Goal: Transaction & Acquisition: Book appointment/travel/reservation

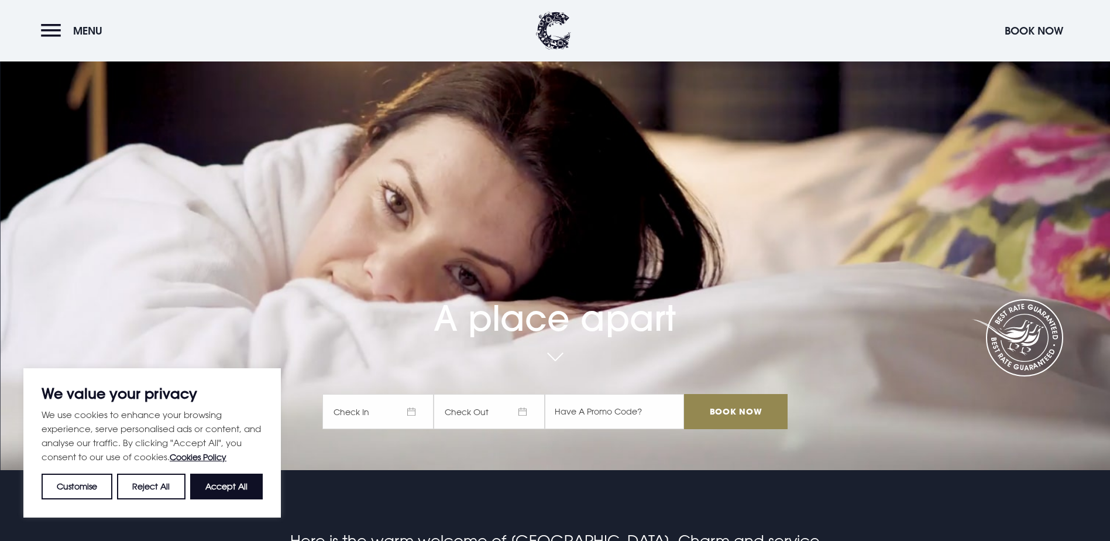
scroll to position [234, 0]
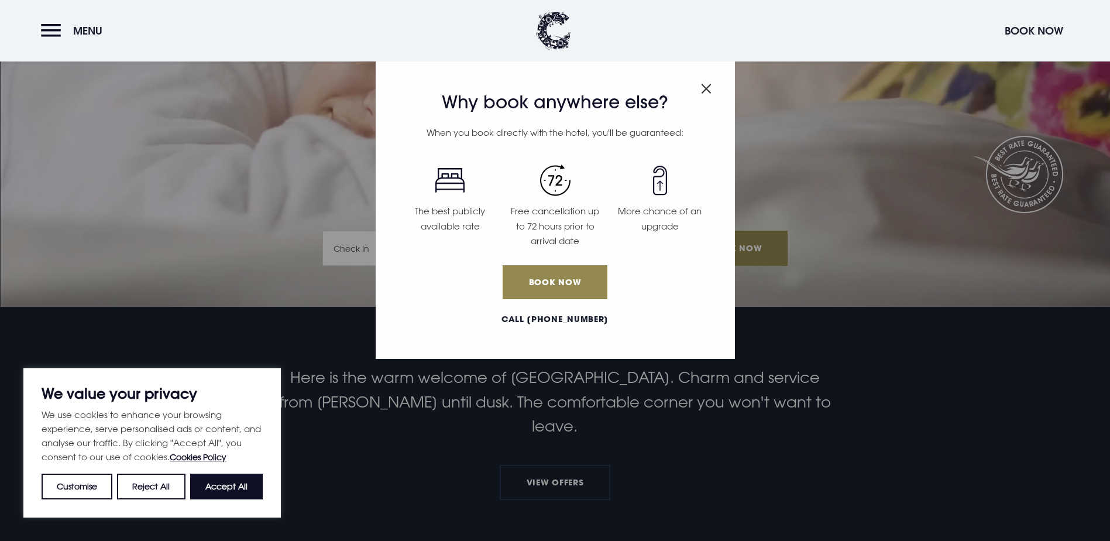
click at [231, 491] on button "Accept All" at bounding box center [226, 486] width 73 height 26
checkbox input "true"
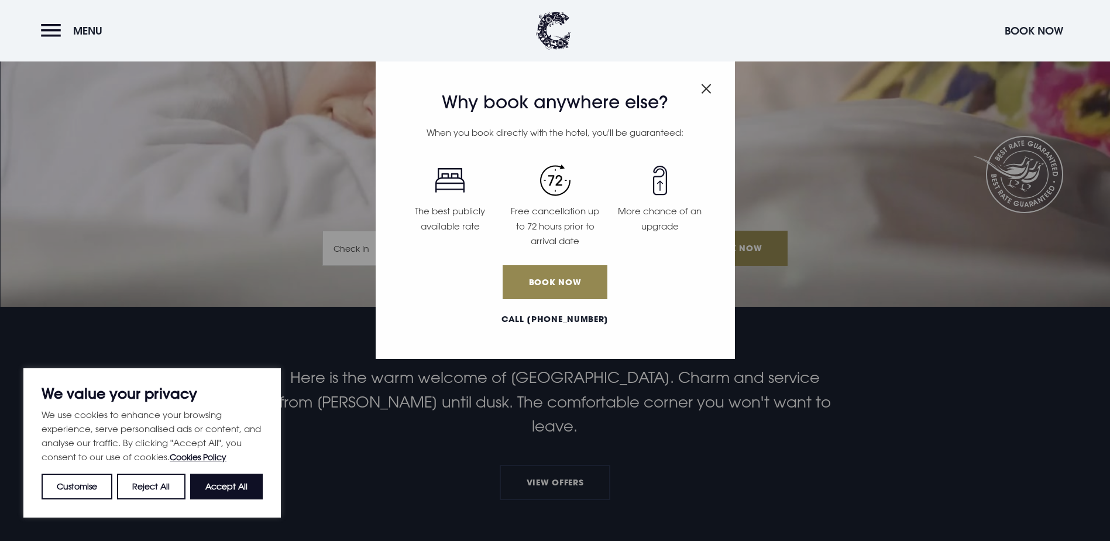
checkbox input "true"
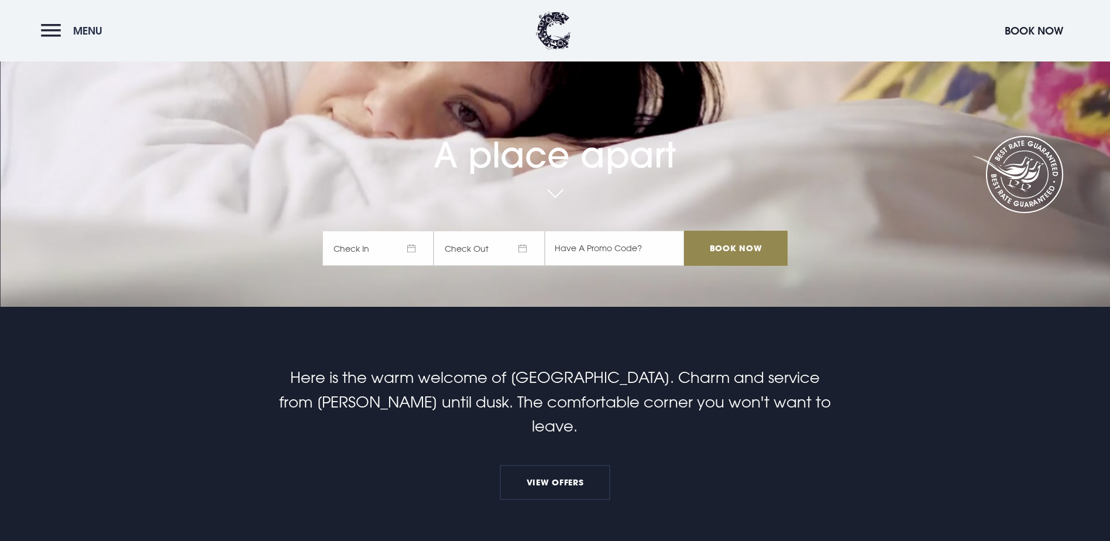
click at [64, 29] on button "Menu" at bounding box center [74, 30] width 67 height 25
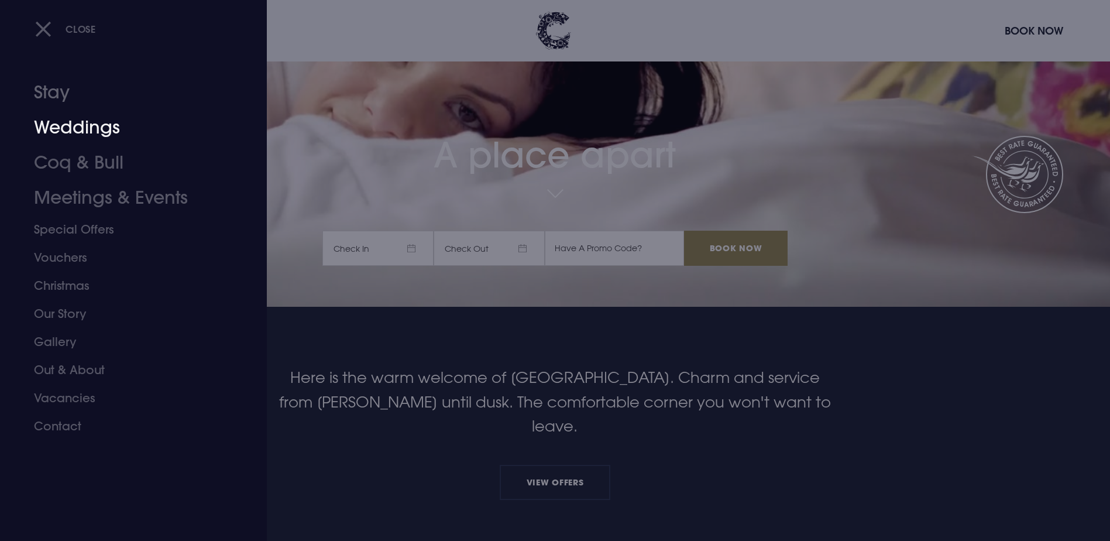
click at [75, 87] on link "Stay" at bounding box center [126, 92] width 185 height 35
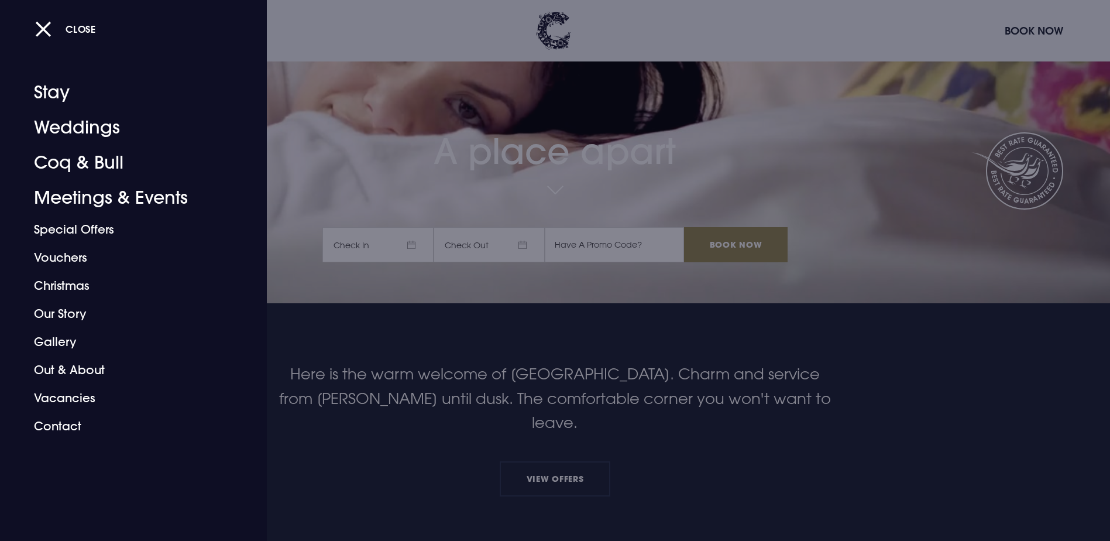
scroll to position [279, 0]
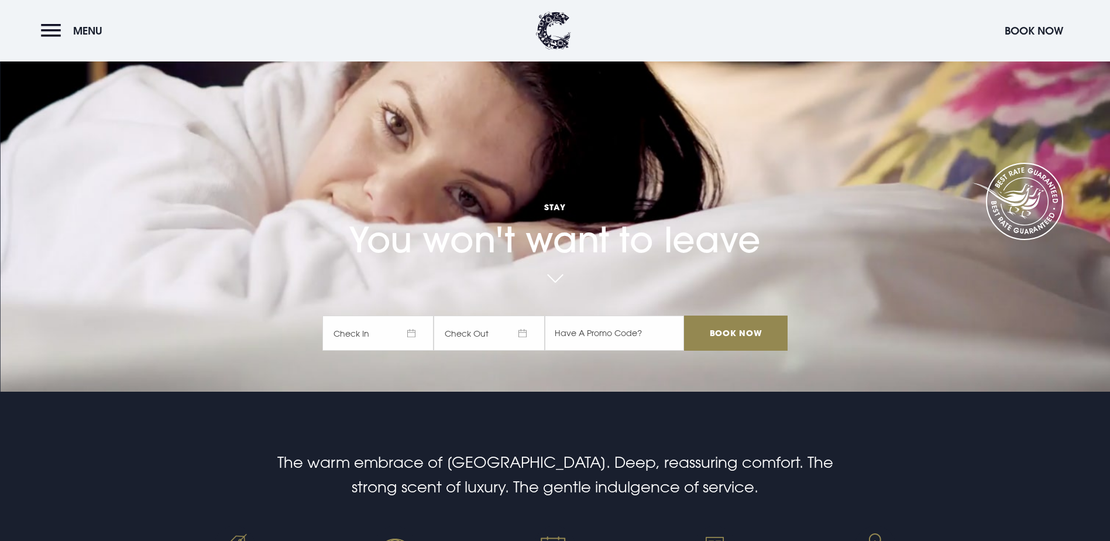
scroll to position [59, 0]
